Goal: Information Seeking & Learning: Learn about a topic

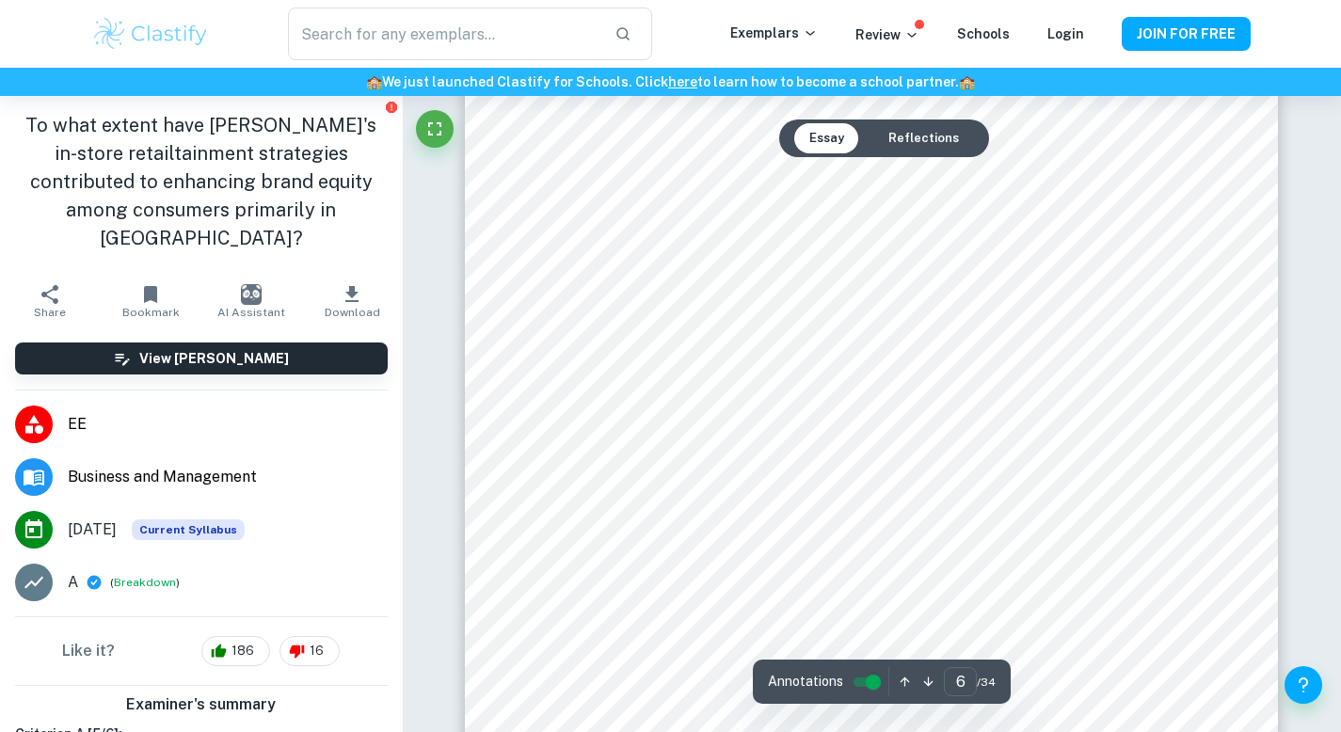
scroll to position [6433, 0]
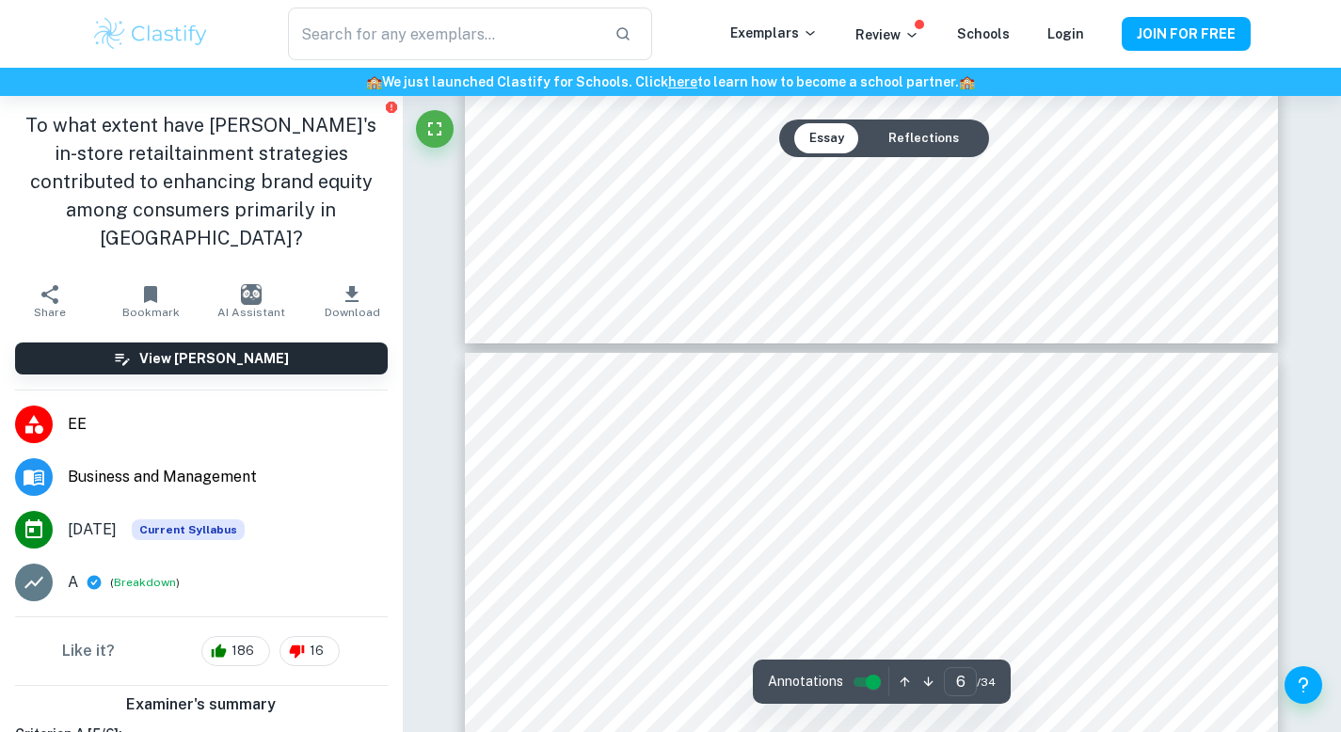
type input "7"
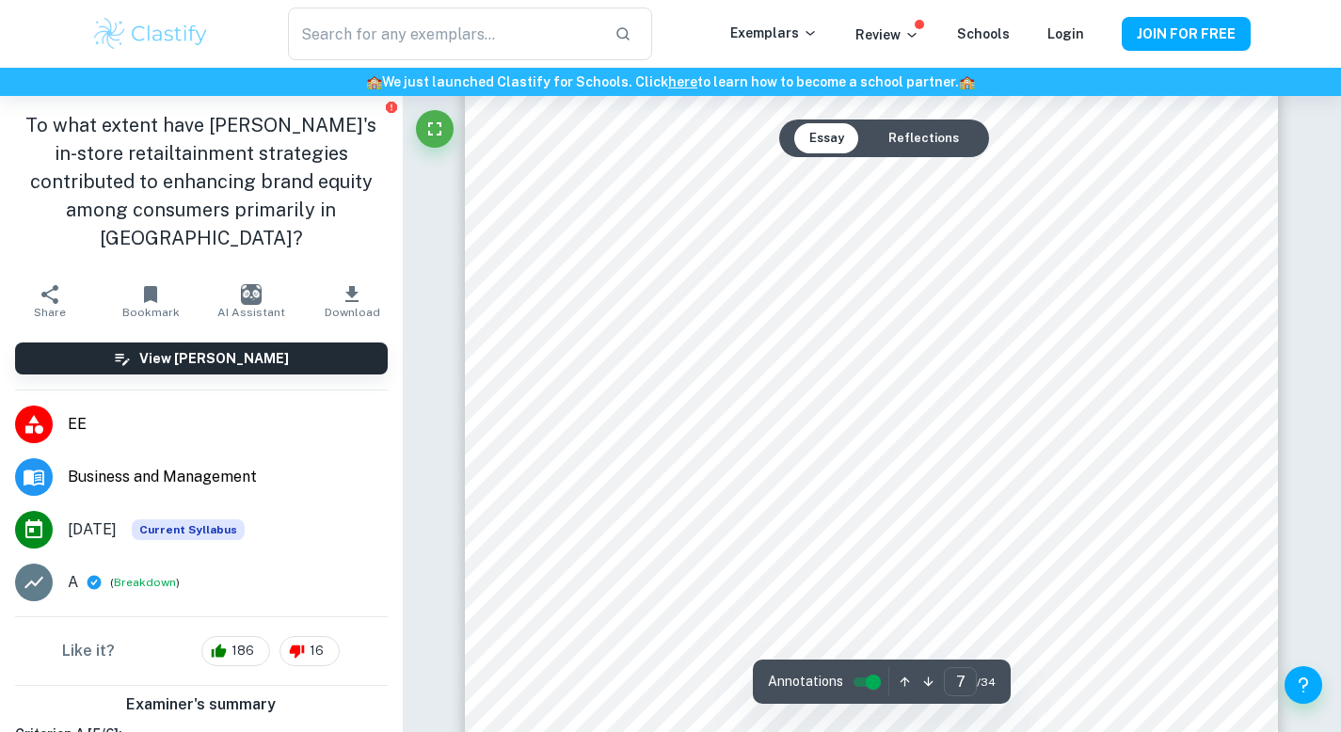
scroll to position [7669, 0]
click at [863, 682] on input "controlled" at bounding box center [874, 682] width 68 height 23
type input "1"
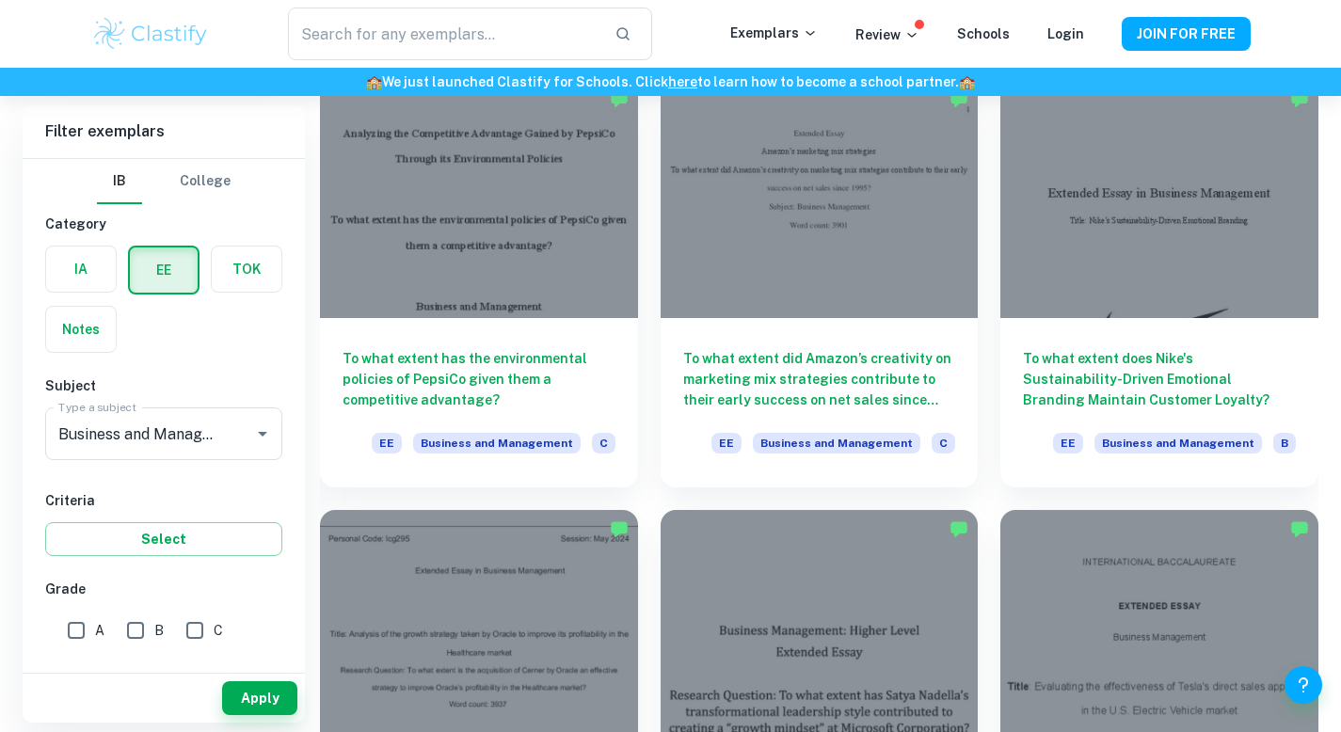
scroll to position [1450, 0]
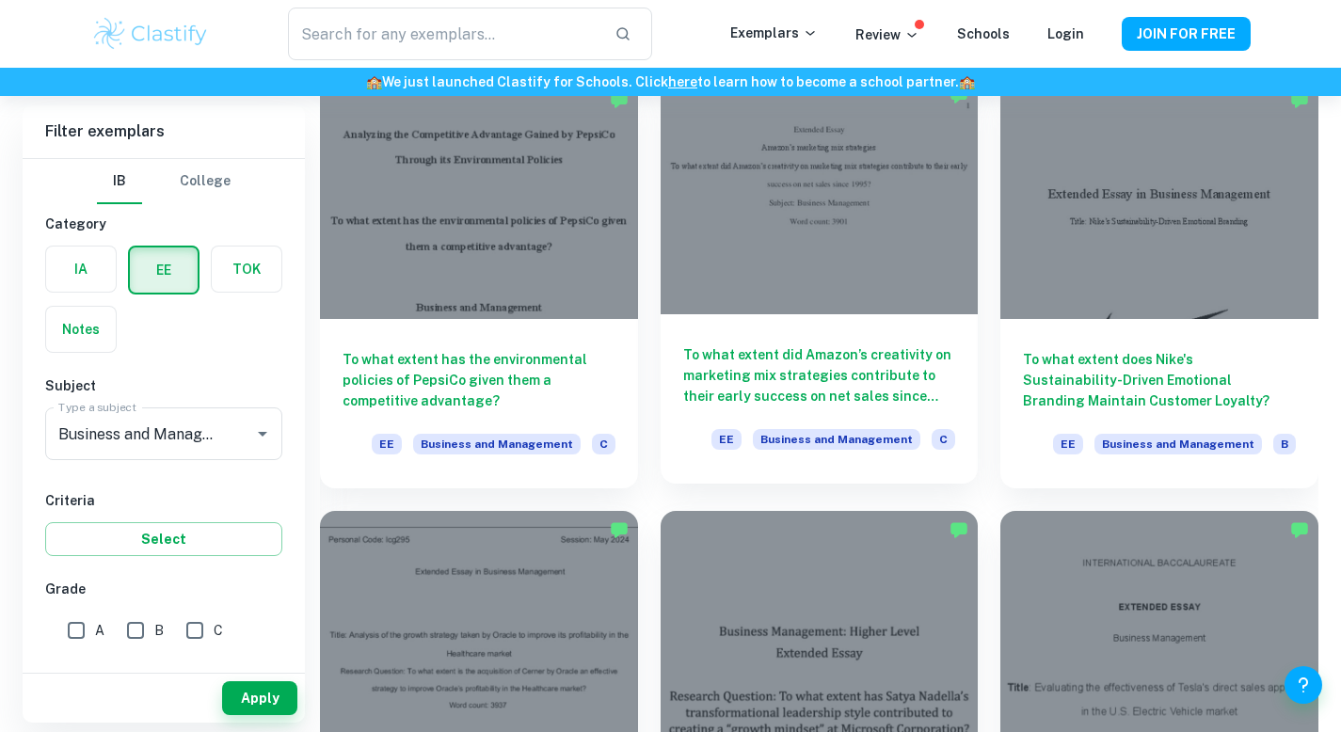
click at [725, 201] on div at bounding box center [820, 195] width 318 height 238
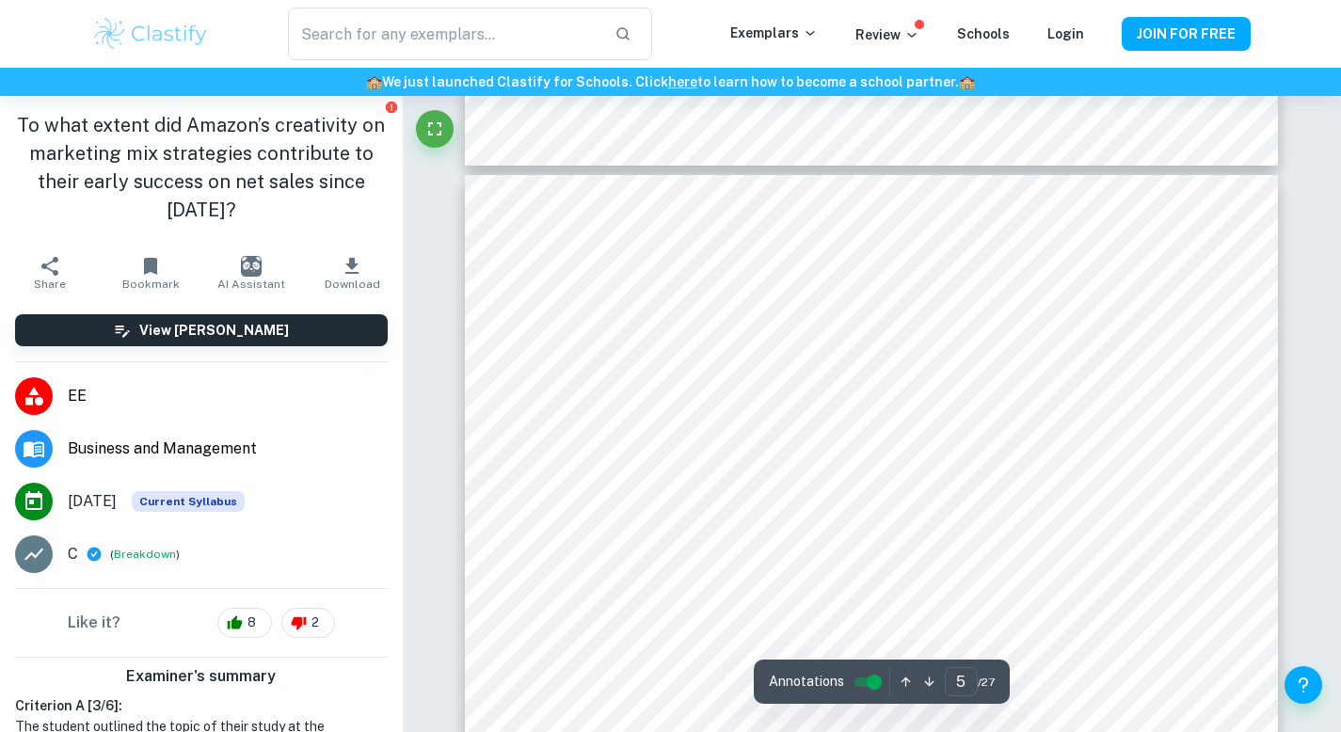
scroll to position [4838, 0]
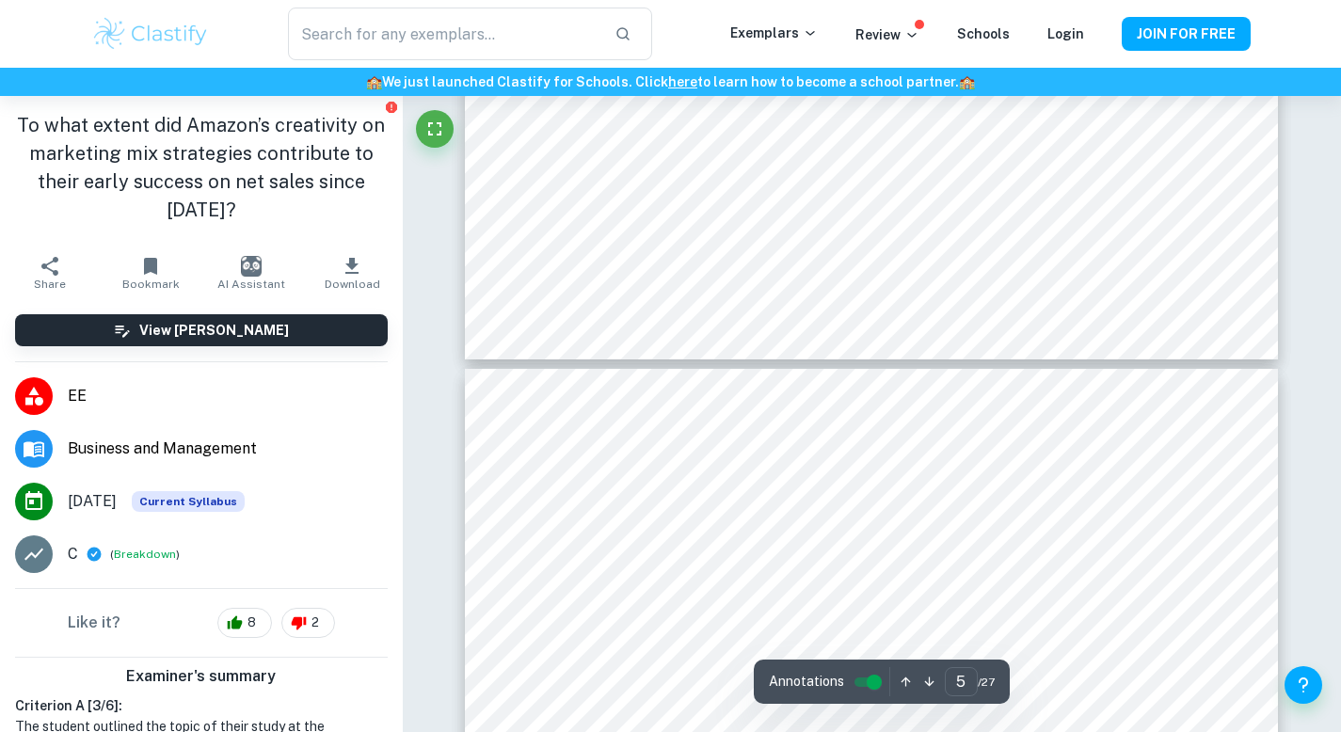
type input "6"
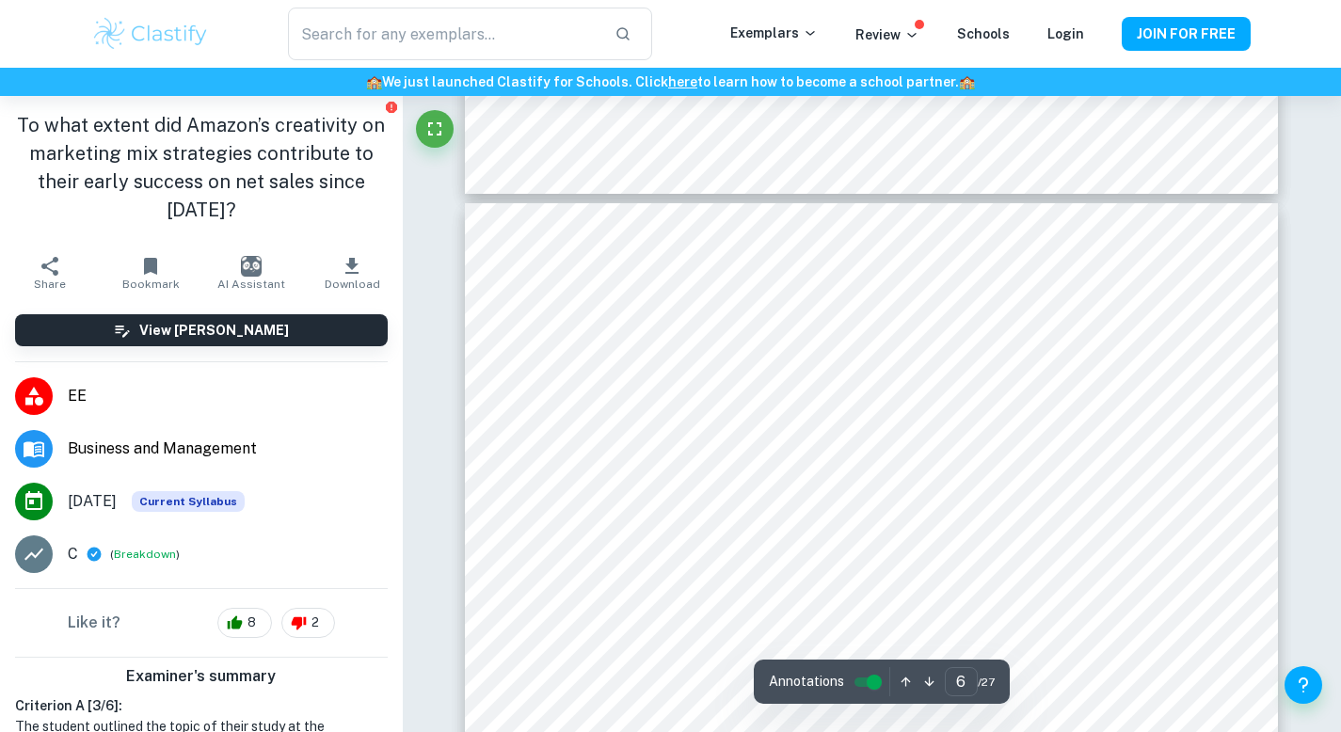
scroll to position [5960, 0]
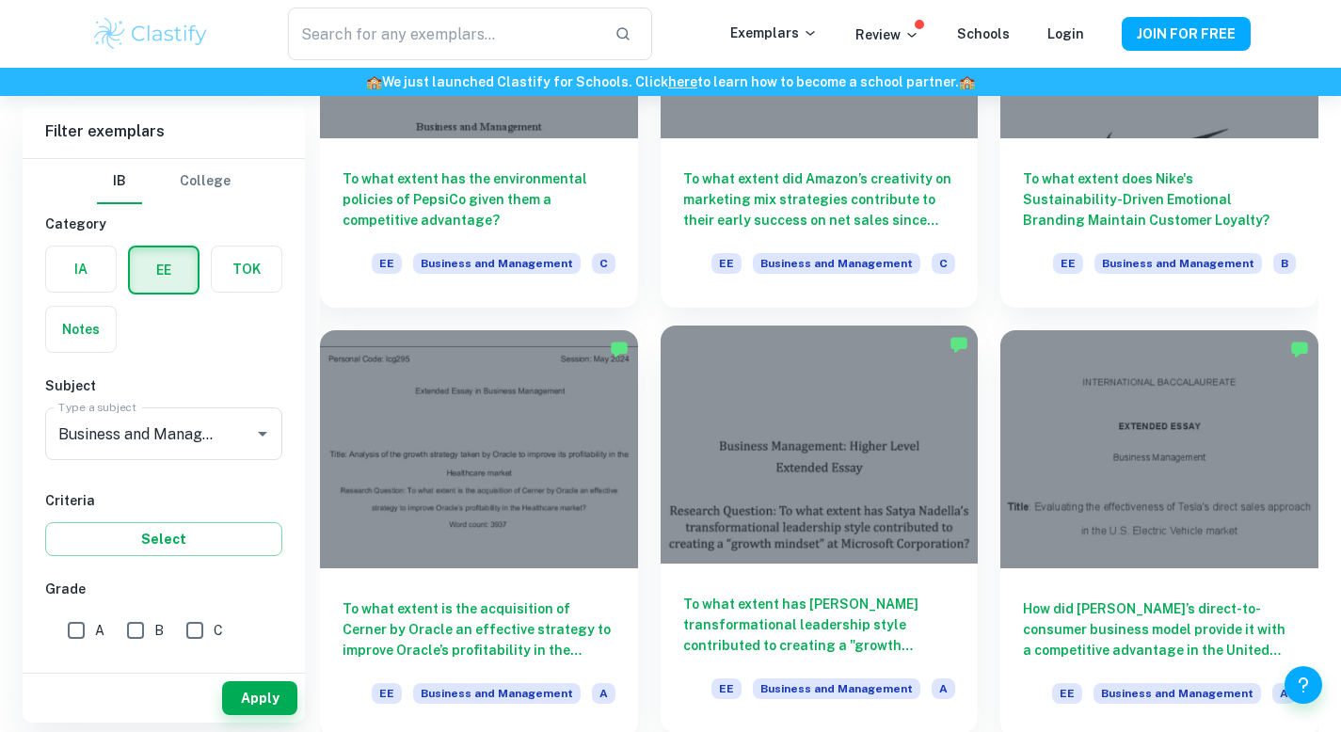
scroll to position [1638, 0]
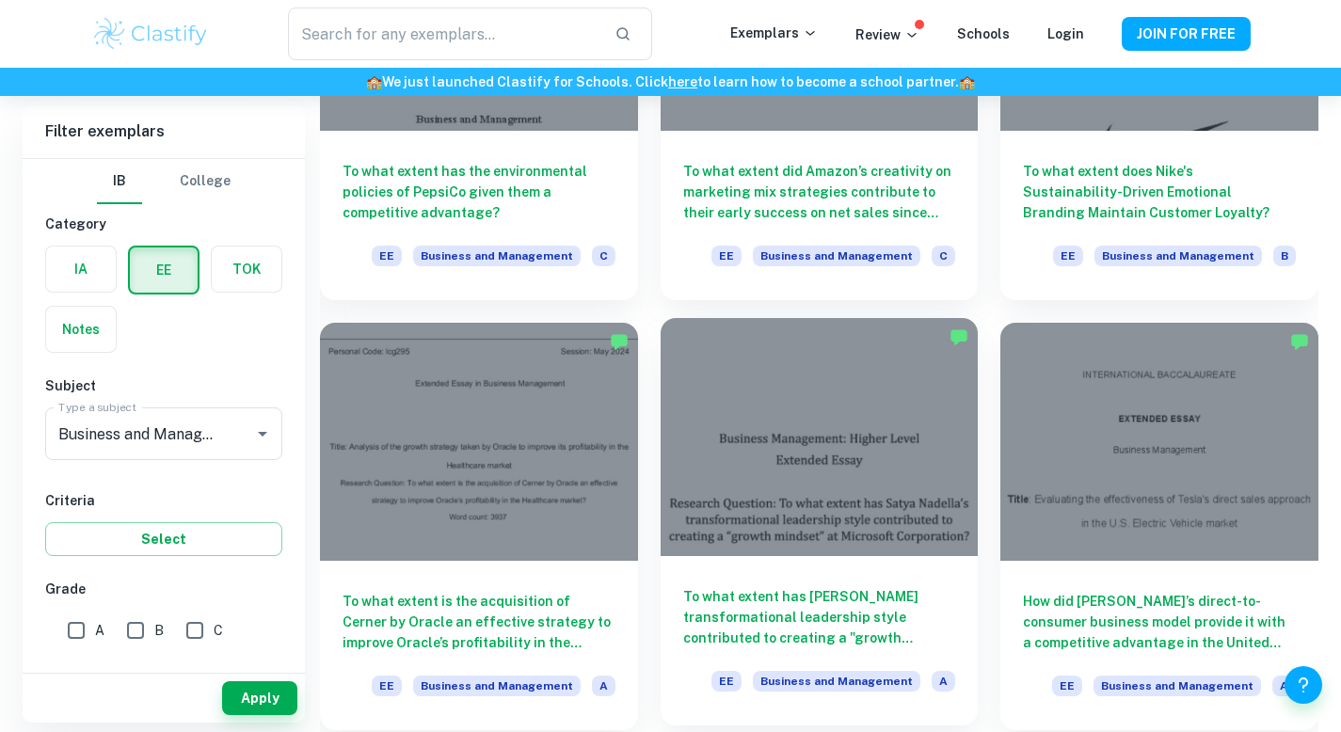
click at [781, 562] on div "To what extent has [PERSON_NAME] transformational leadership style contributed …" at bounding box center [820, 640] width 318 height 169
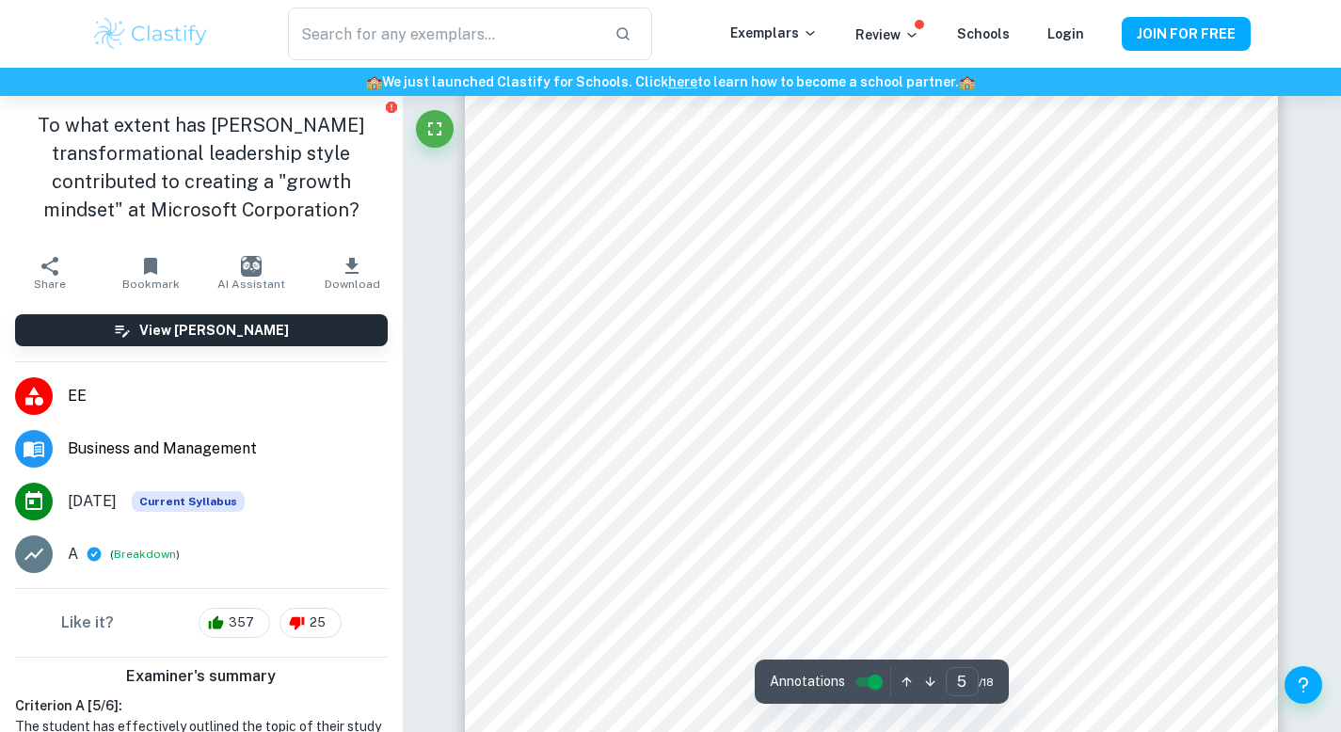
scroll to position [4977, 0]
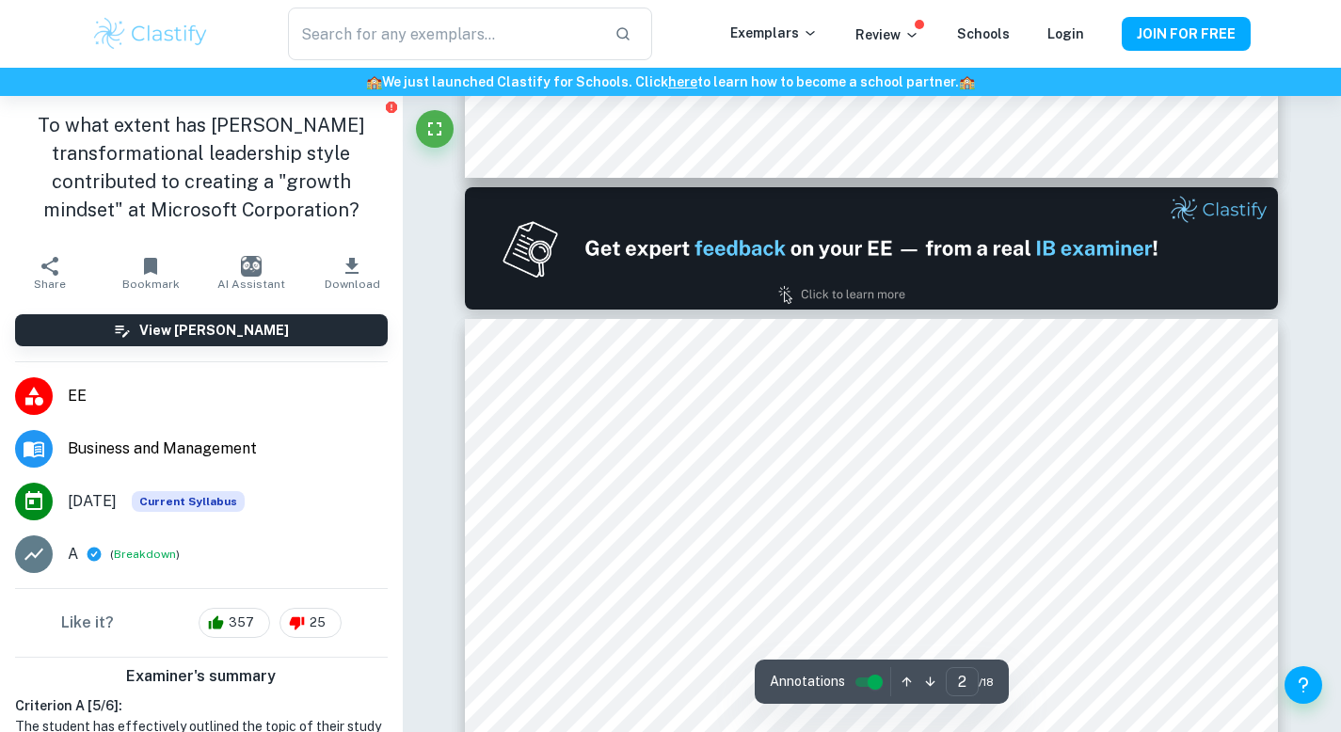
type input "1"
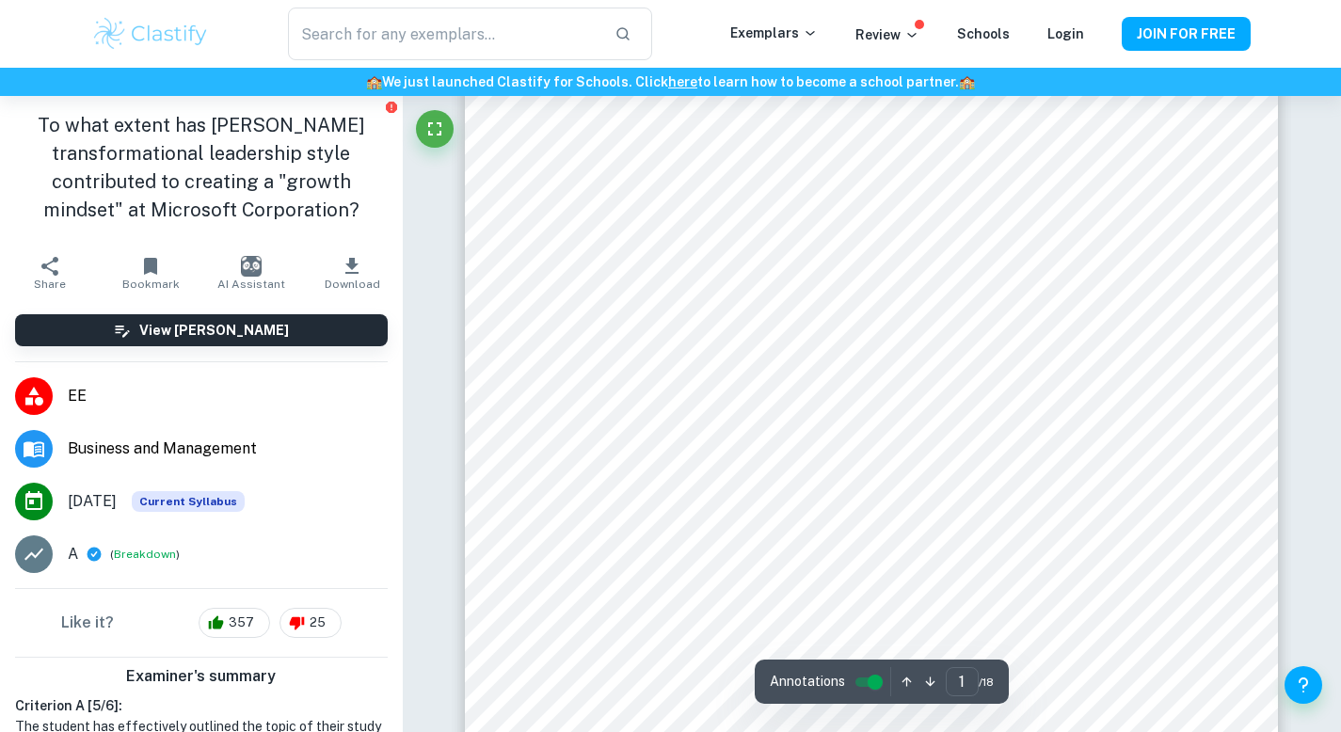
scroll to position [0, 0]
